Goal: Use online tool/utility: Utilize a website feature to perform a specific function

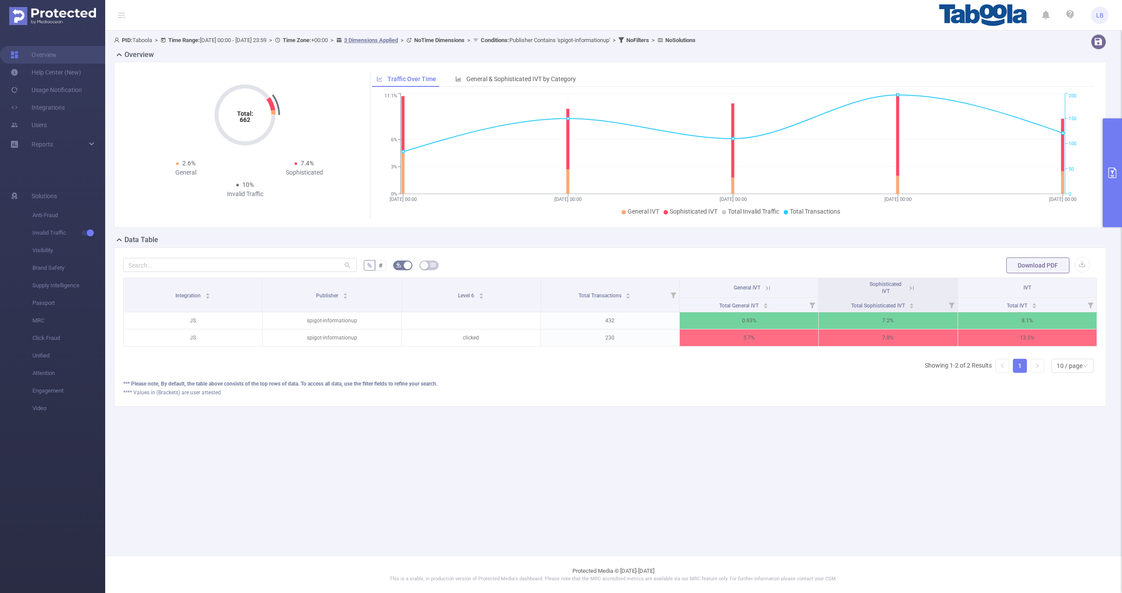
click at [1106, 174] on button "primary" at bounding box center [1112, 172] width 19 height 109
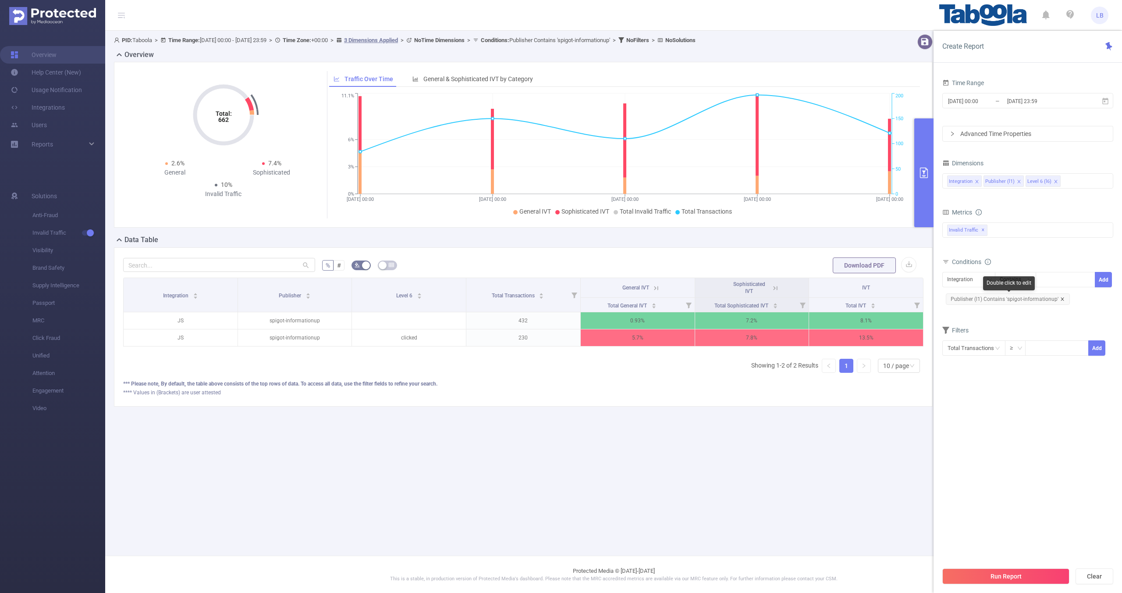
click at [1061, 298] on icon "icon: close" at bounding box center [1062, 299] width 4 height 4
click at [970, 286] on div "Integration" at bounding box center [963, 279] width 32 height 14
click at [976, 315] on li "Publisher (l1)" at bounding box center [968, 312] width 53 height 14
click at [1055, 280] on div at bounding box center [1065, 279] width 50 height 14
paste input "advertiso-vipflash"
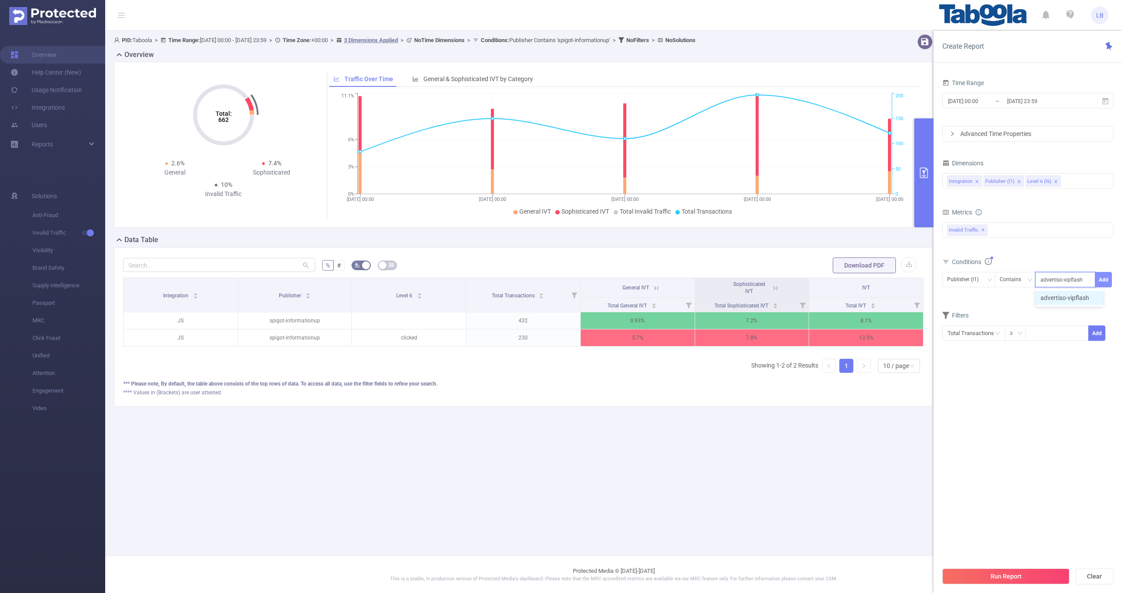
type input "advertiso-vipflash"
click at [1101, 280] on button "Add" at bounding box center [1103, 279] width 17 height 15
click at [1053, 572] on button "Run Report" at bounding box center [1005, 576] width 127 height 16
